Goal: Transaction & Acquisition: Purchase product/service

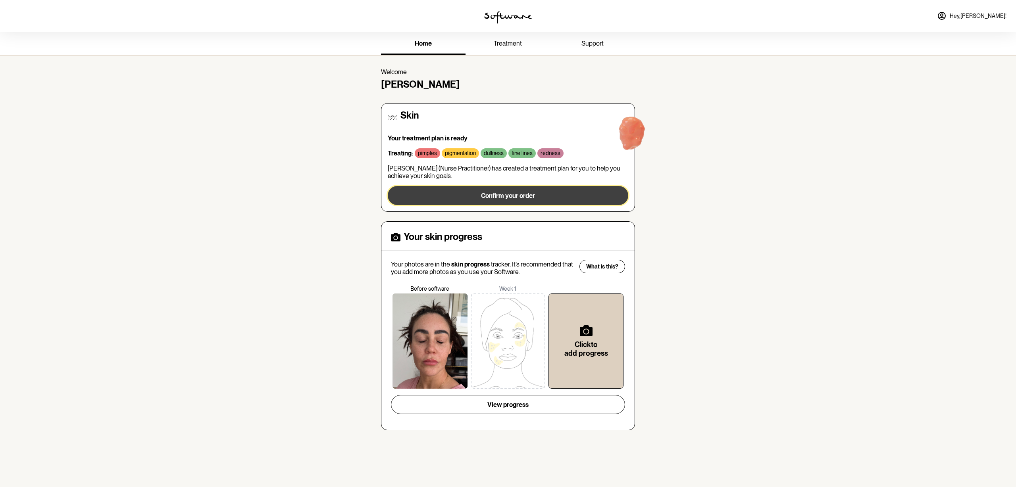
click at [524, 197] on span "Confirm your order" at bounding box center [508, 196] width 54 height 8
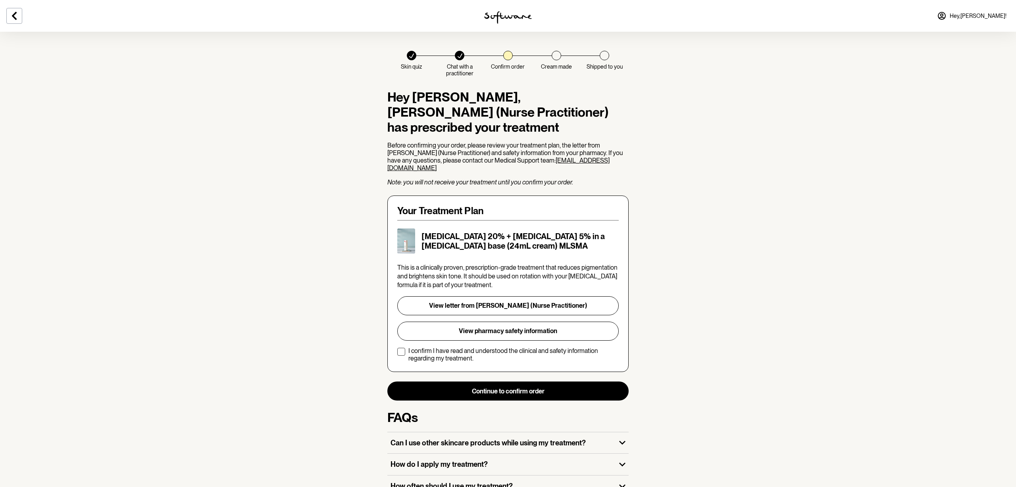
scroll to position [12, 0]
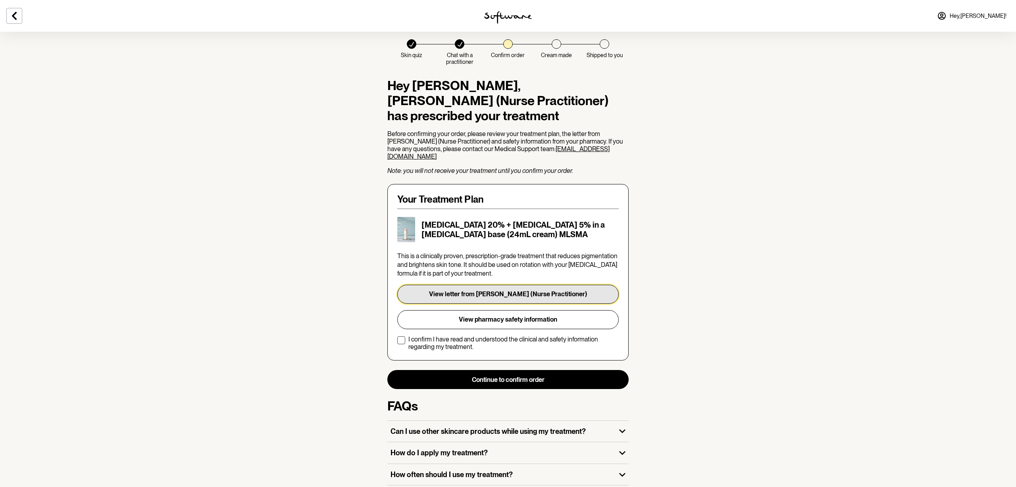
click at [476, 288] on button "View letter from N. Strom (Nurse Practitioner)" at bounding box center [507, 294] width 221 height 19
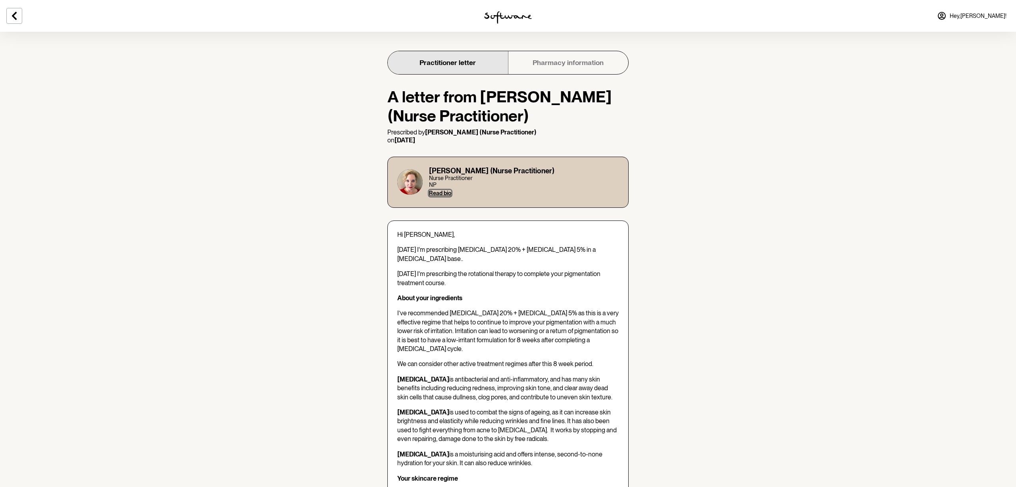
click at [445, 193] on button "Read bio" at bounding box center [440, 193] width 22 height 6
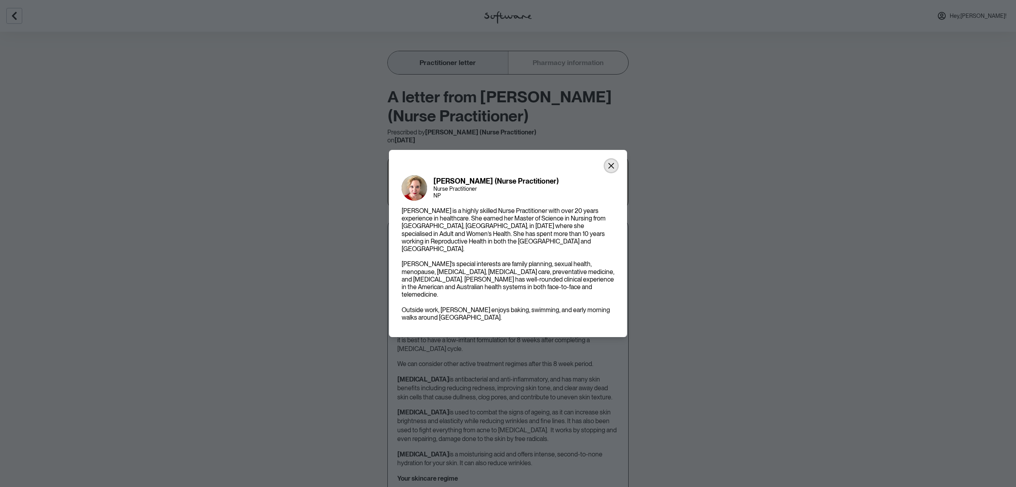
click at [616, 171] on button "Close" at bounding box center [611, 166] width 13 height 13
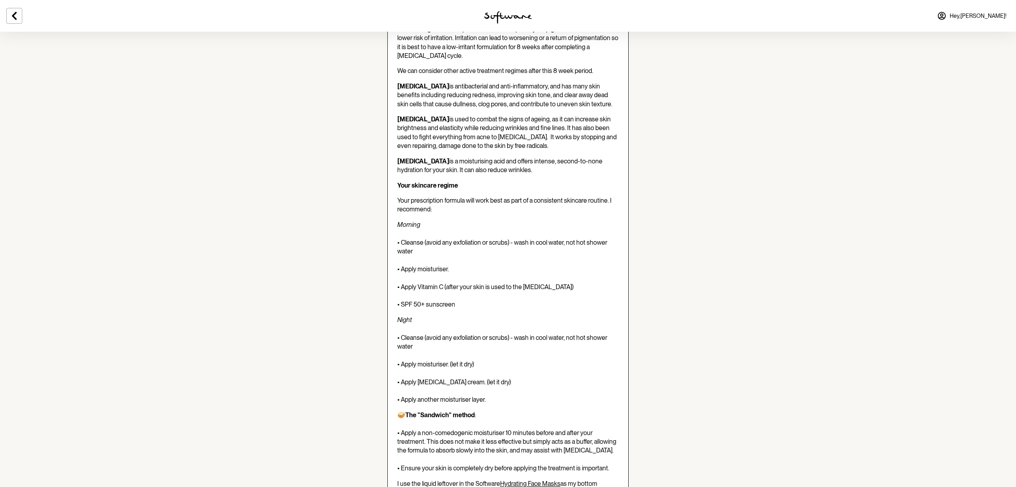
scroll to position [298, 0]
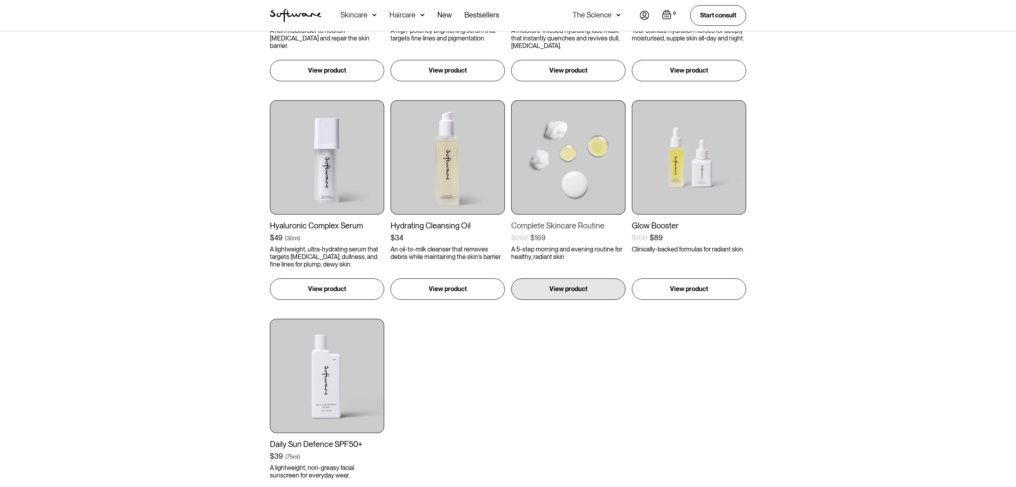
scroll to position [319, 0]
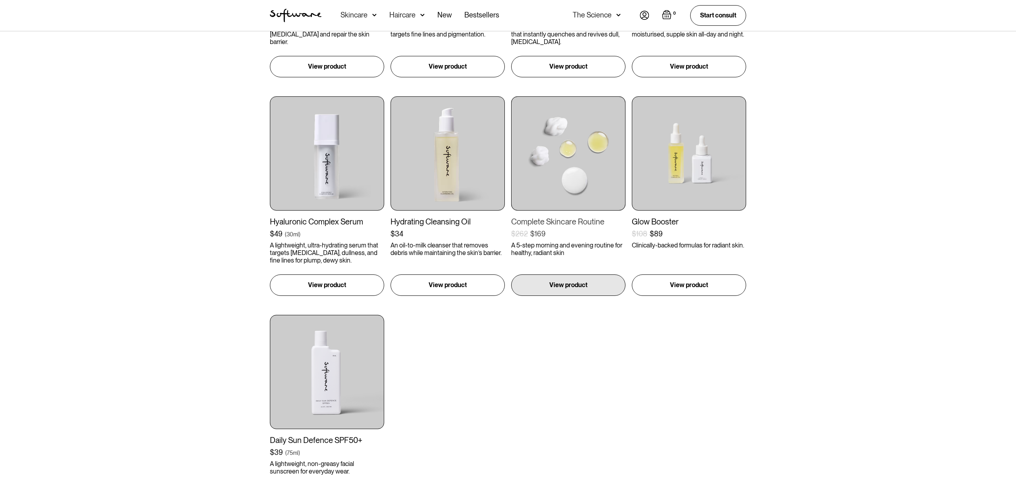
click at [569, 155] on img at bounding box center [568, 153] width 114 height 114
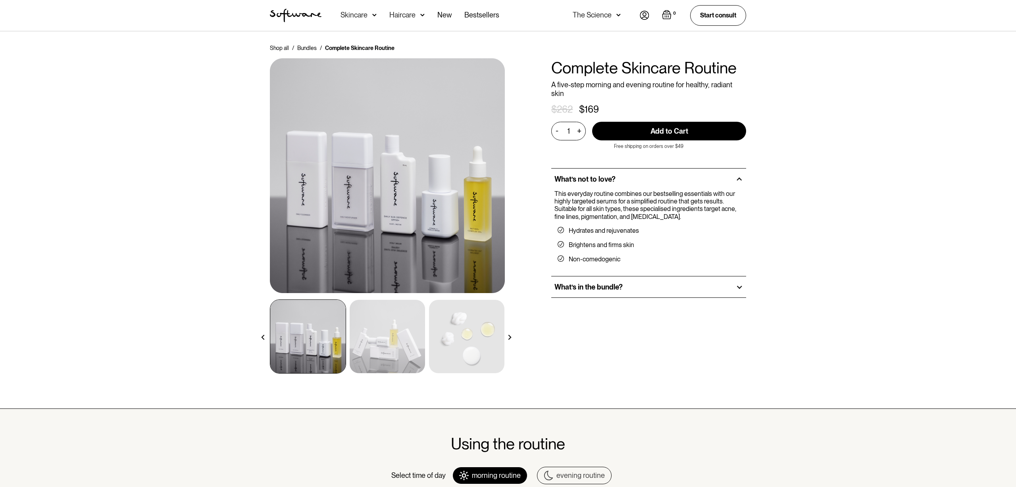
click at [584, 283] on h2 "What’s in the bundle?" at bounding box center [588, 287] width 68 height 9
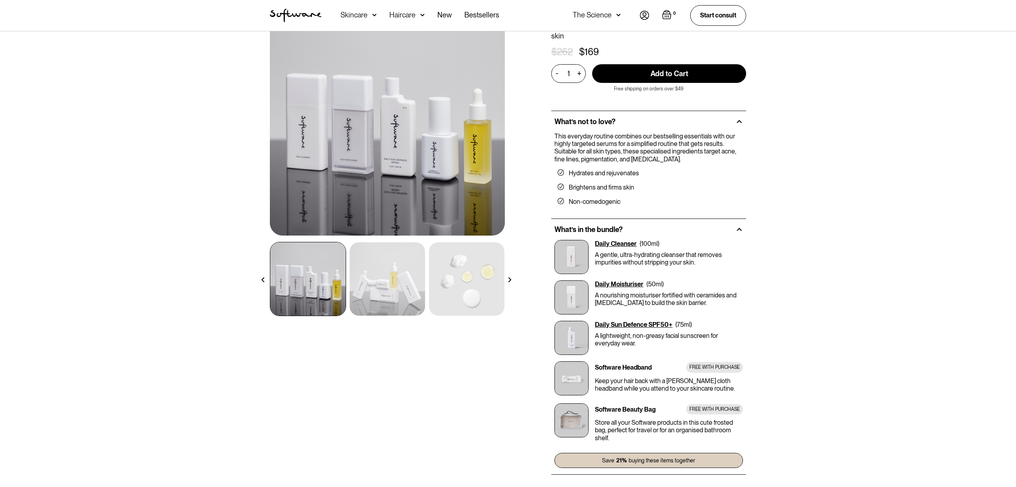
scroll to position [61, 0]
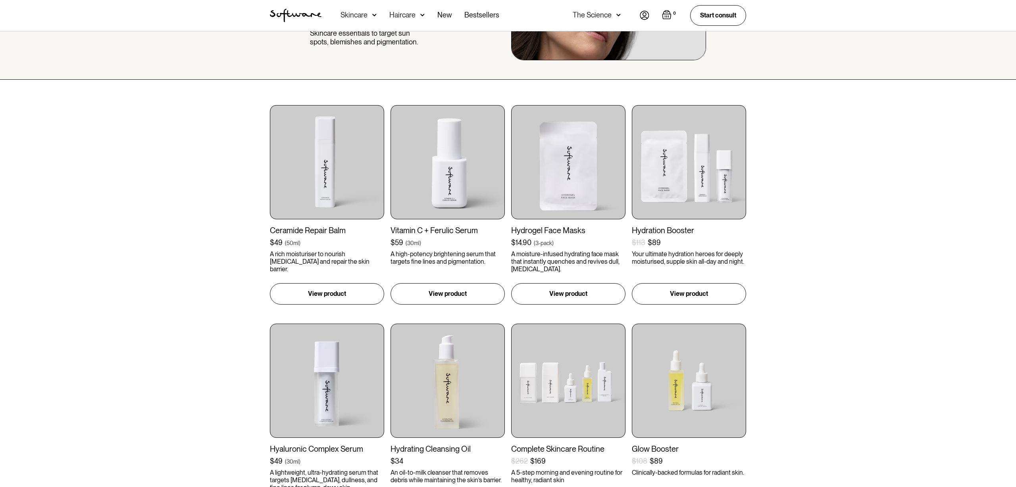
scroll to position [155, 0]
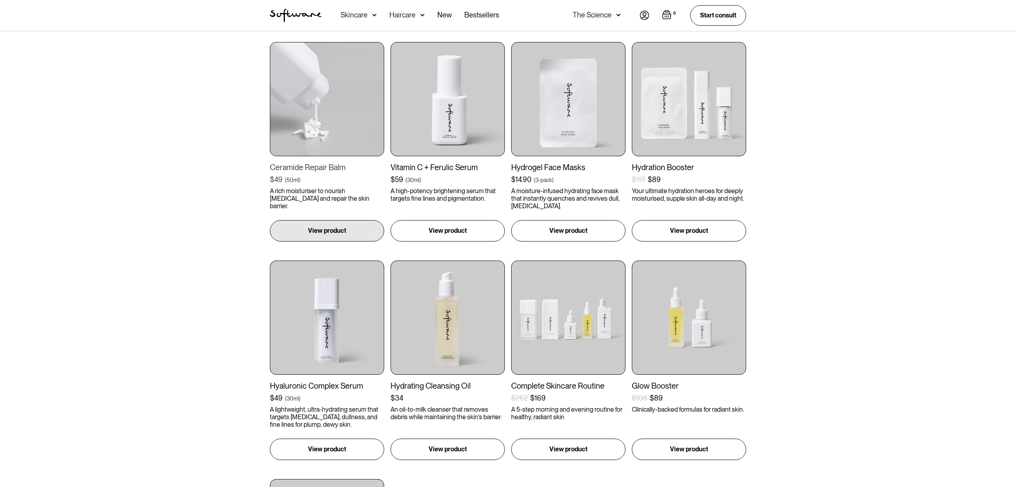
click at [331, 100] on img at bounding box center [327, 99] width 114 height 114
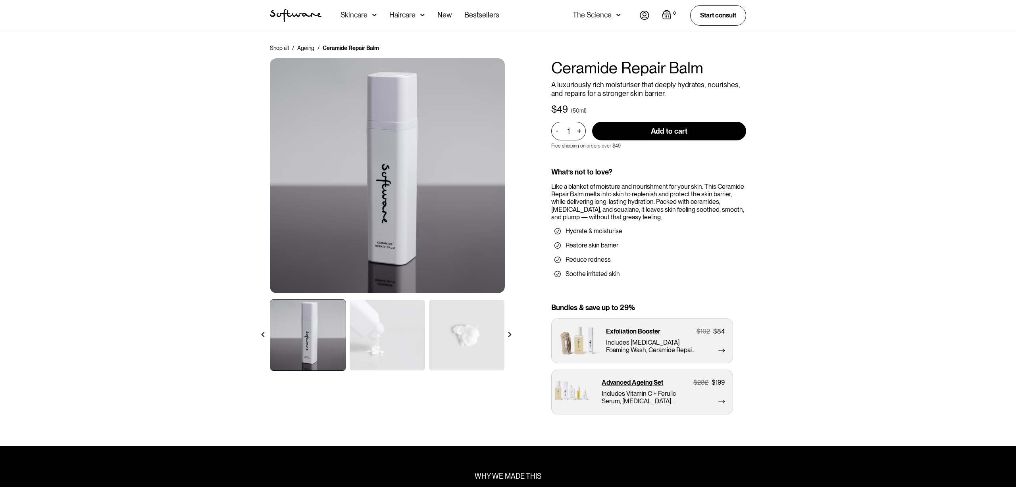
click at [409, 335] on img at bounding box center [387, 335] width 75 height 71
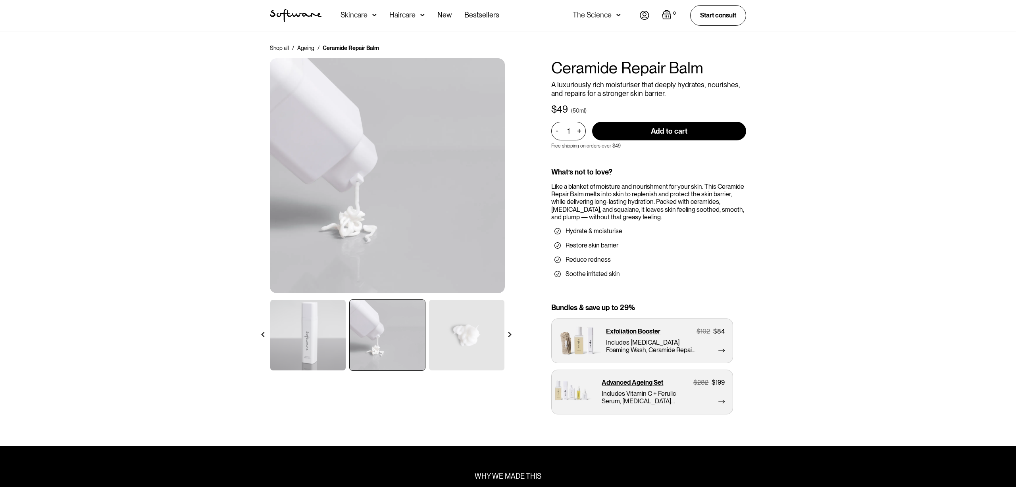
click at [456, 333] on img at bounding box center [466, 335] width 75 height 71
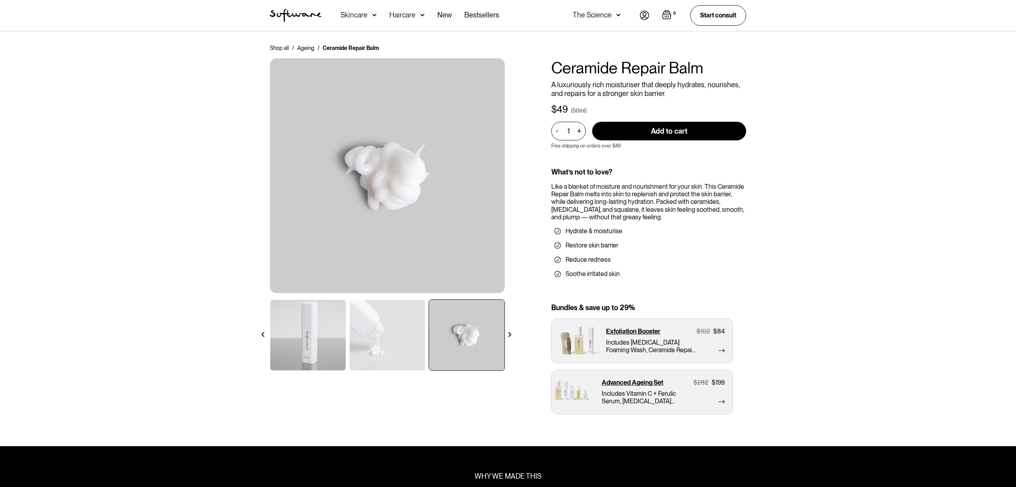
click at [512, 332] on img at bounding box center [509, 334] width 5 height 5
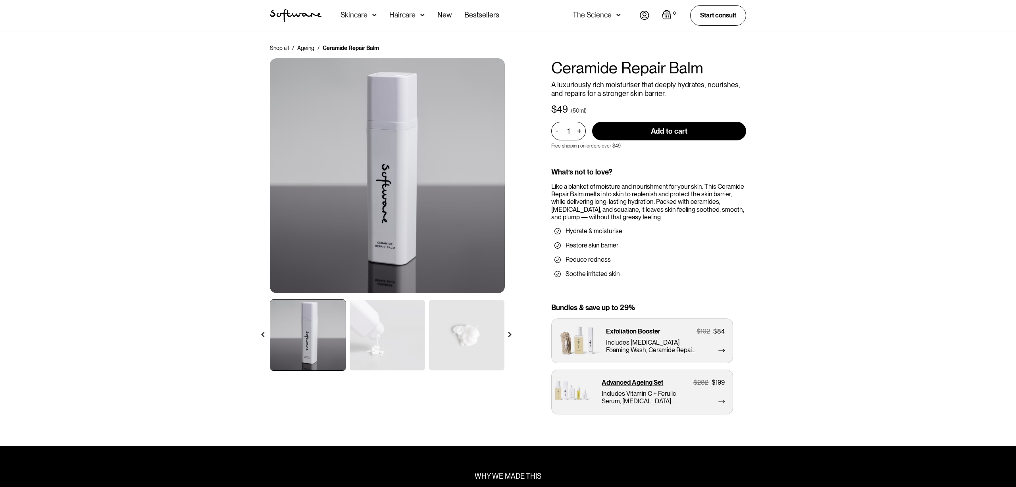
click at [651, 130] on input "Add to cart" at bounding box center [669, 131] width 154 height 19
type input "Add to cart"
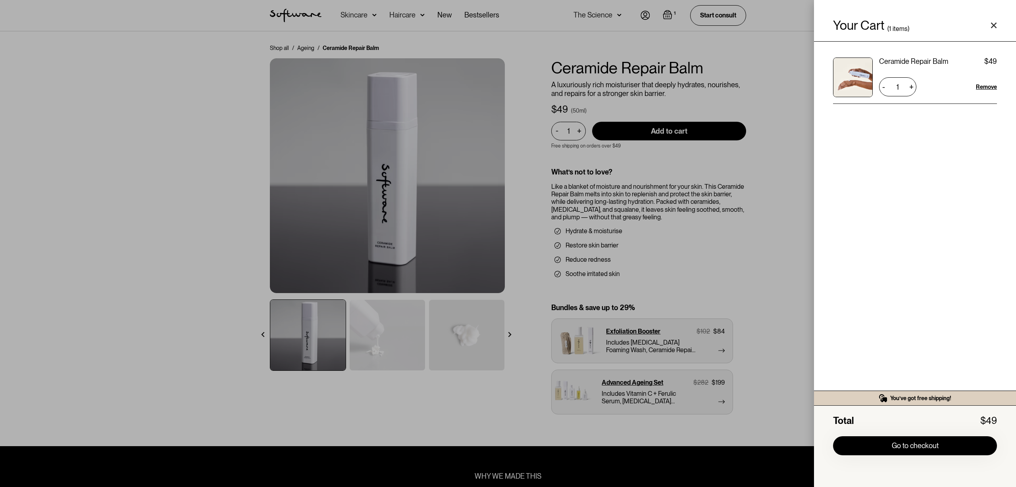
click at [188, 127] on div "Your Cart ( 1 items) Ceramide Repair Balm $49 $49 1 + - Remove You’ve got free …" at bounding box center [508, 243] width 1016 height 487
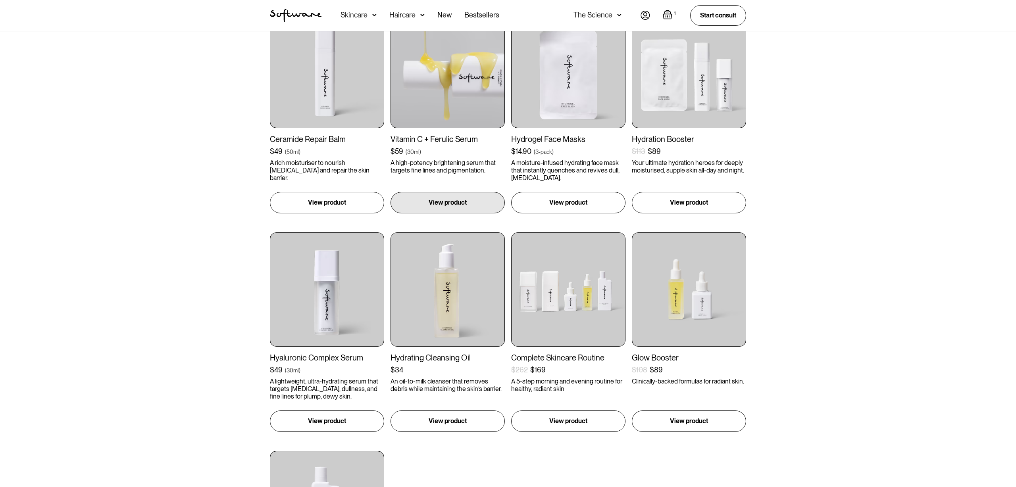
click at [486, 121] on img at bounding box center [447, 71] width 114 height 114
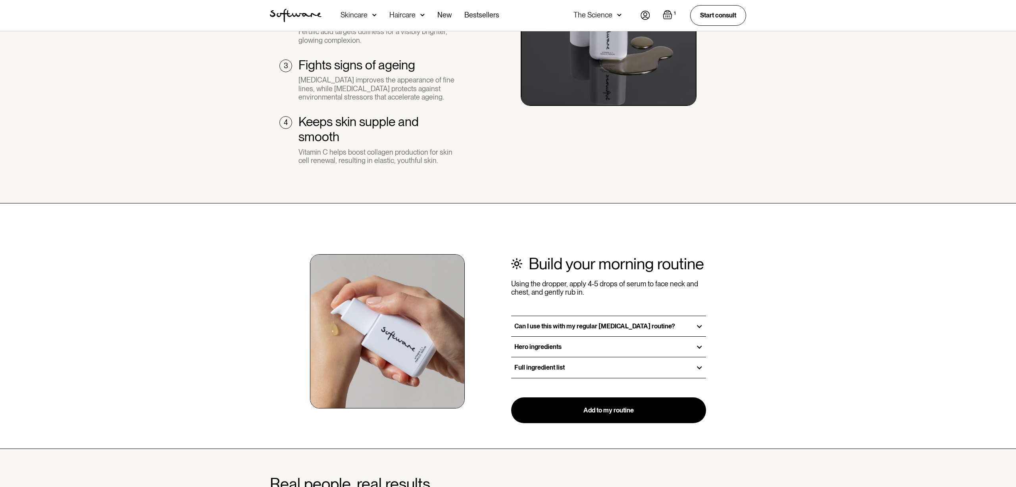
scroll to position [727, 0]
click at [541, 369] on h3 "Full ingredient list" at bounding box center [539, 367] width 50 height 8
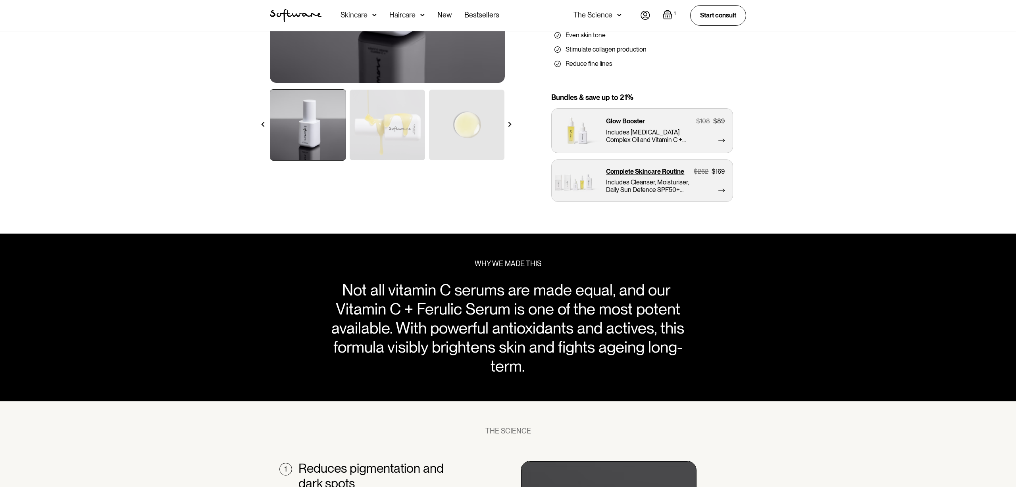
scroll to position [0, 0]
